Goal: Transaction & Acquisition: Purchase product/service

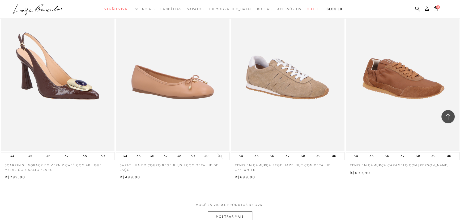
scroll to position [1183, 0]
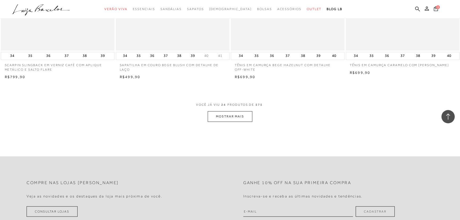
click at [446, 112] on div at bounding box center [447, 116] width 13 height 13
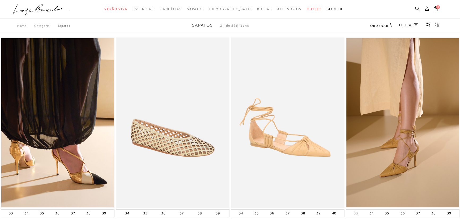
scroll to position [0, 0]
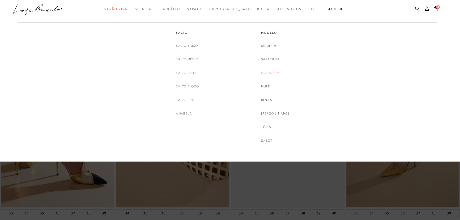
click at [270, 73] on link "Mocassim" at bounding box center [270, 73] width 19 height 6
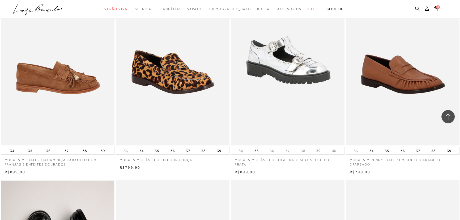
scroll to position [483, 0]
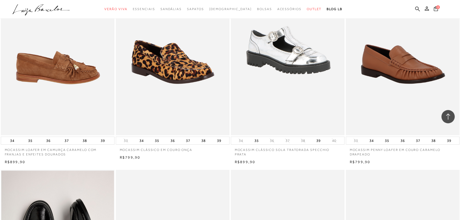
click at [81, 70] on img at bounding box center [57, 50] width 113 height 171
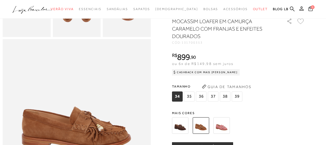
scroll to position [193, 0]
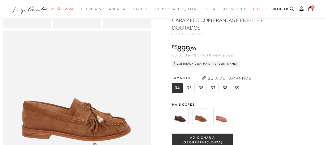
click at [228, 125] on img at bounding box center [222, 116] width 16 height 16
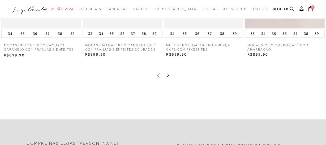
scroll to position [628, 0]
